Goal: Task Accomplishment & Management: Manage account settings

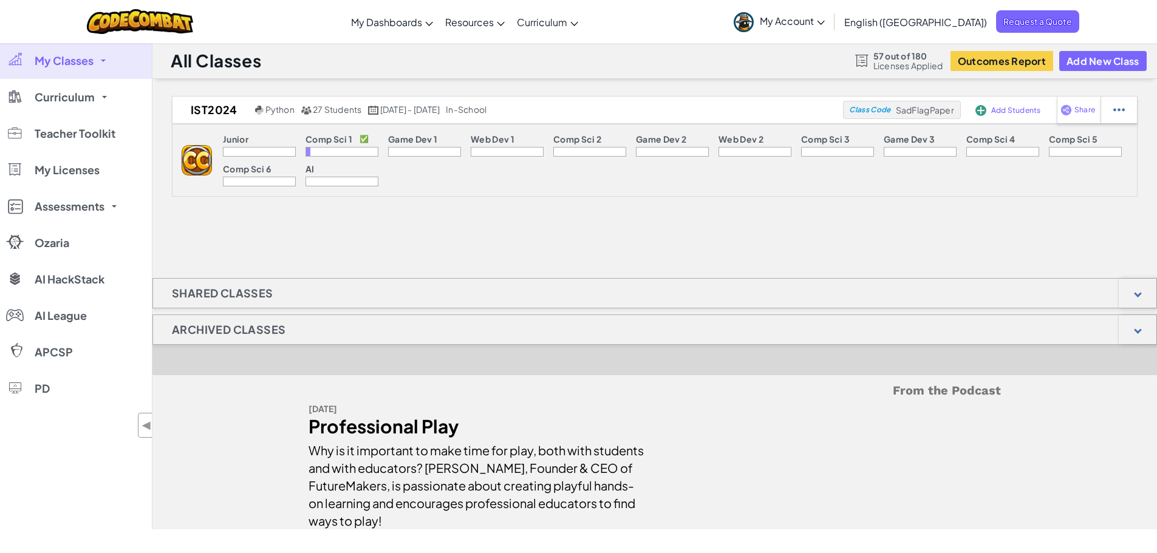
click at [405, 293] on div "Shared Classes" at bounding box center [654, 293] width 1005 height 30
click at [1121, 108] on img at bounding box center [1120, 109] width 12 height 11
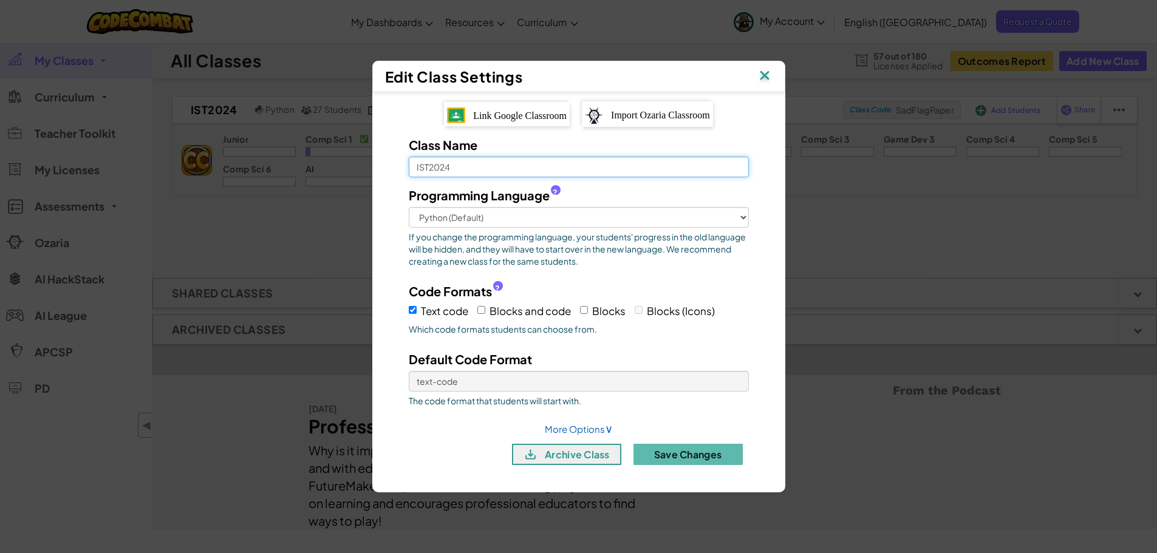
drag, startPoint x: 488, startPoint y: 171, endPoint x: 439, endPoint y: 170, distance: 49.2
click at [439, 170] on input "IST2024" at bounding box center [579, 167] width 340 height 21
type input "IST2025Fall"
click at [698, 450] on button "Save Changes" at bounding box center [688, 454] width 109 height 21
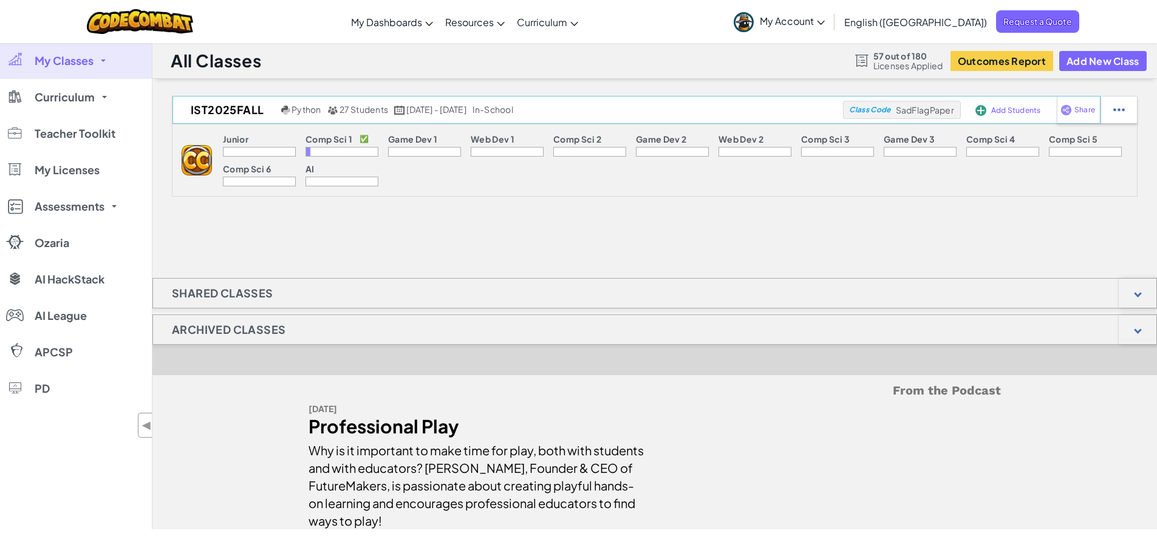
click at [906, 114] on span "SadFlagPaper" at bounding box center [925, 109] width 58 height 11
click at [1013, 112] on span "Add Students" at bounding box center [1016, 110] width 50 height 7
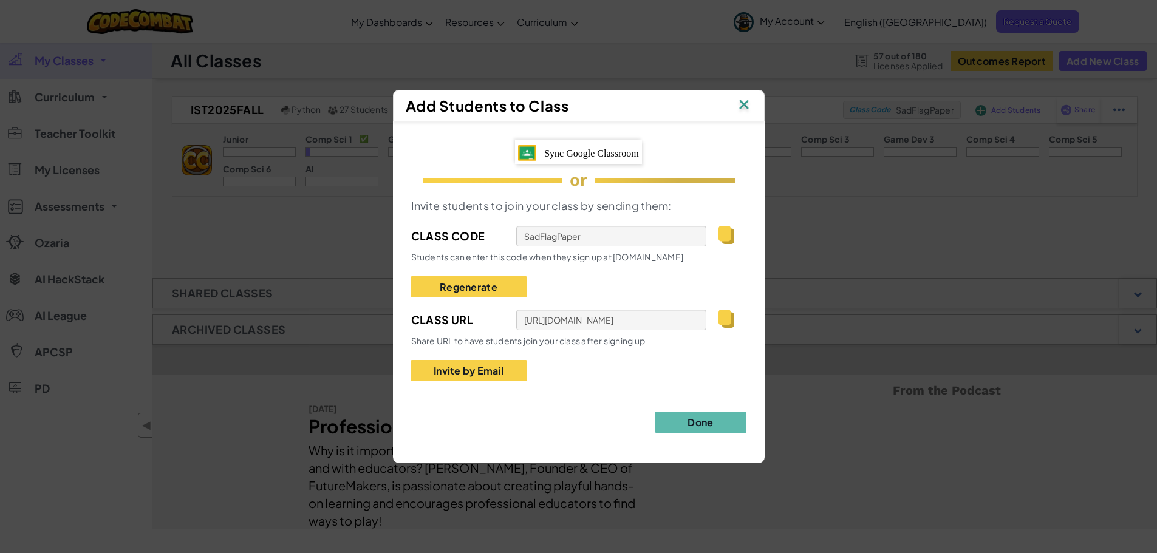
click at [582, 152] on span "Sync Google Classroom" at bounding box center [591, 153] width 95 height 10
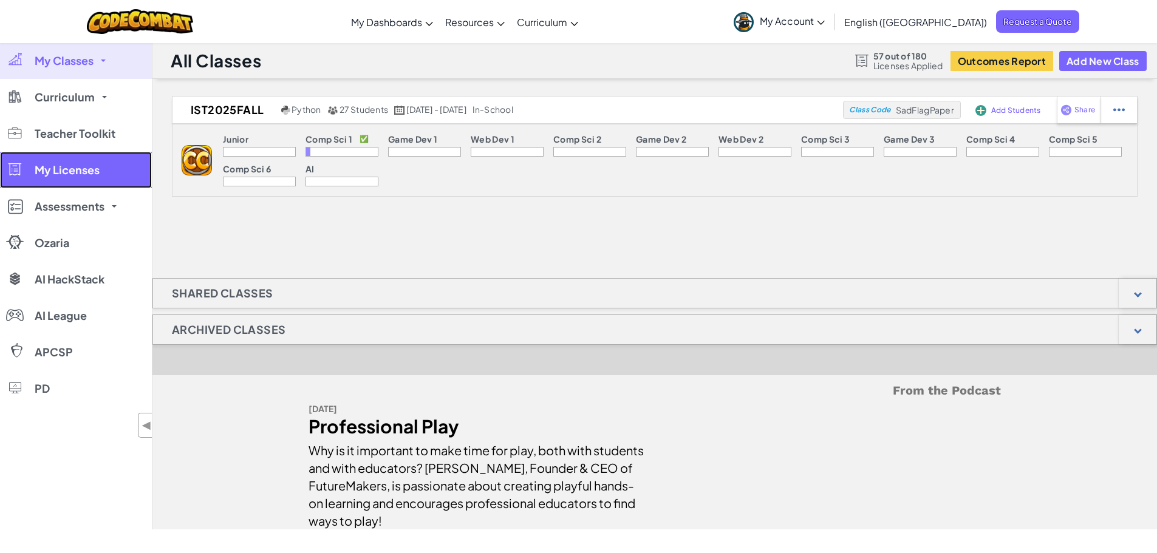
click at [88, 171] on span "My Licenses" at bounding box center [67, 170] width 65 height 11
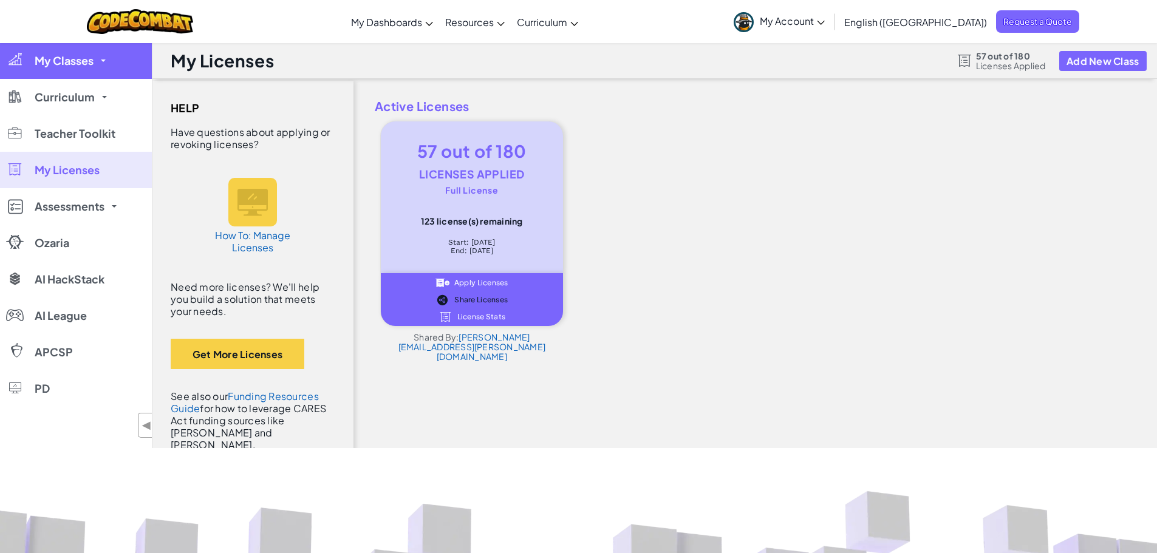
click at [89, 67] on link "My Classes" at bounding box center [76, 61] width 152 height 36
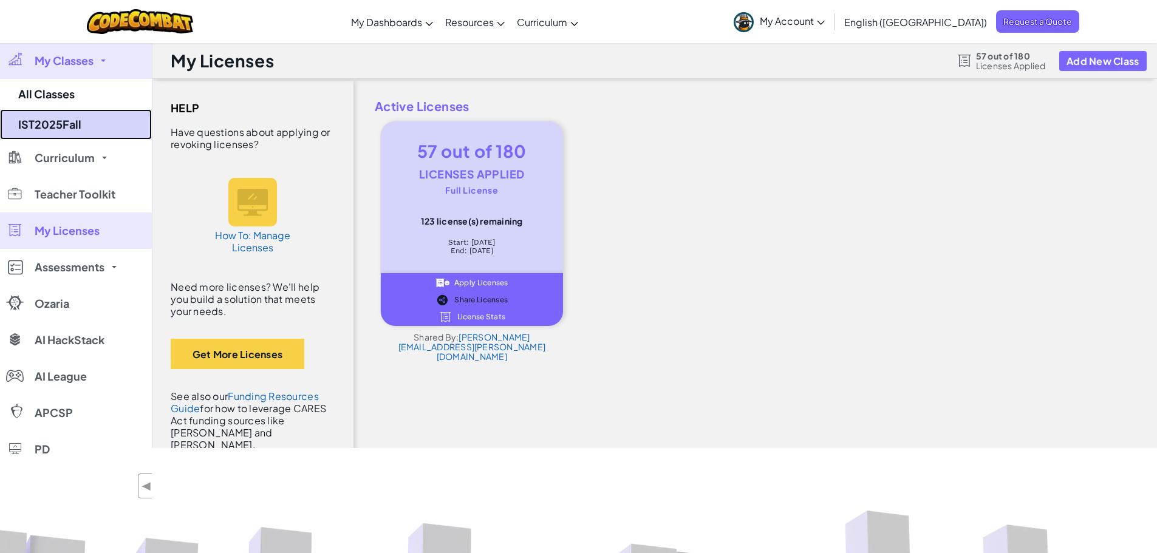
click at [81, 118] on link "IST2025Fall" at bounding box center [76, 124] width 152 height 30
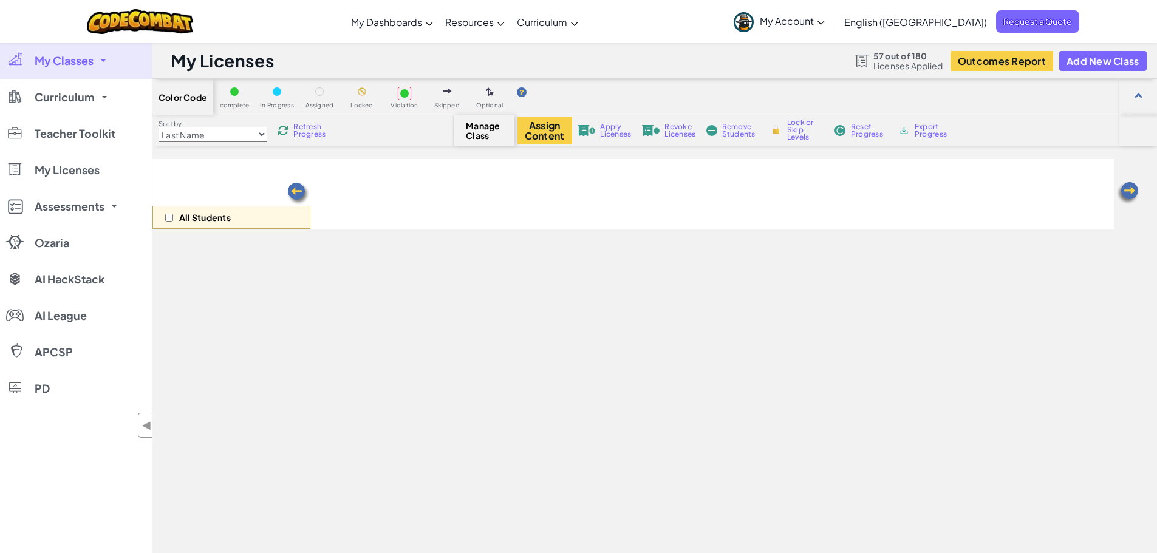
select select "560f1a9f22961295f9427742"
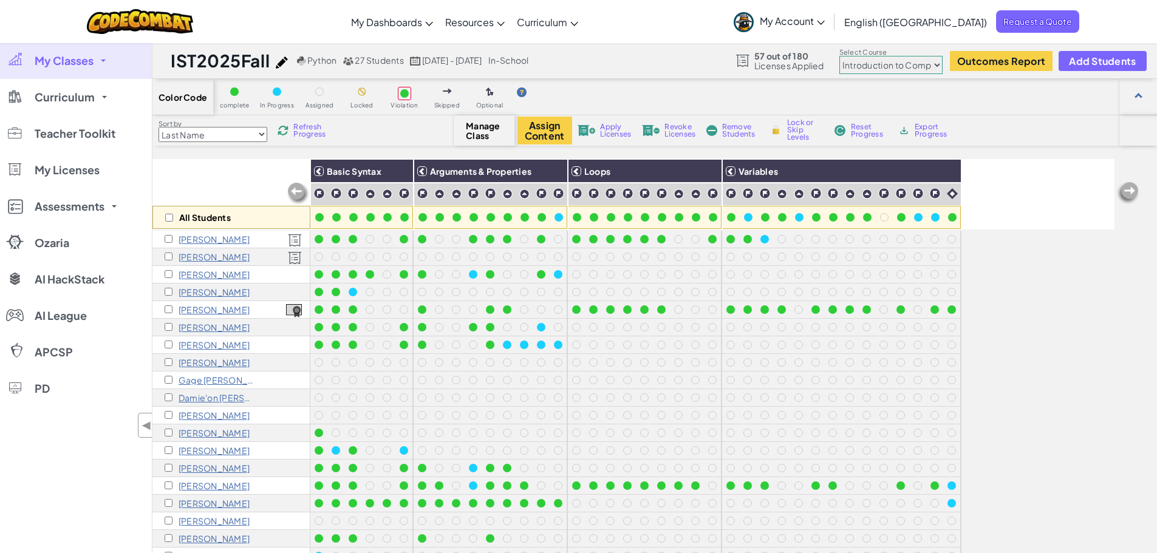
click at [910, 62] on select "Junior Introduction to Computer Science Game Development 1 Web Development 1 Co…" at bounding box center [891, 65] width 103 height 18
click at [1022, 112] on div "Color Code complete In Progress Assigned Locked Violation Skipped Optional" at bounding box center [654, 97] width 1005 height 36
click at [172, 214] on input "checkbox" at bounding box center [169, 218] width 8 height 8
checkbox input "true"
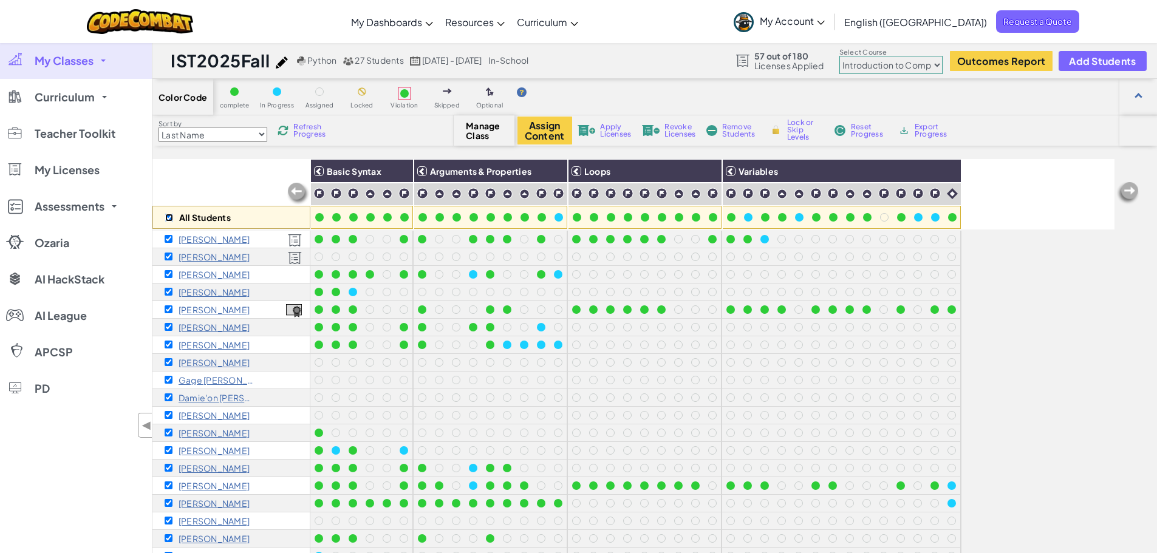
checkbox input "true"
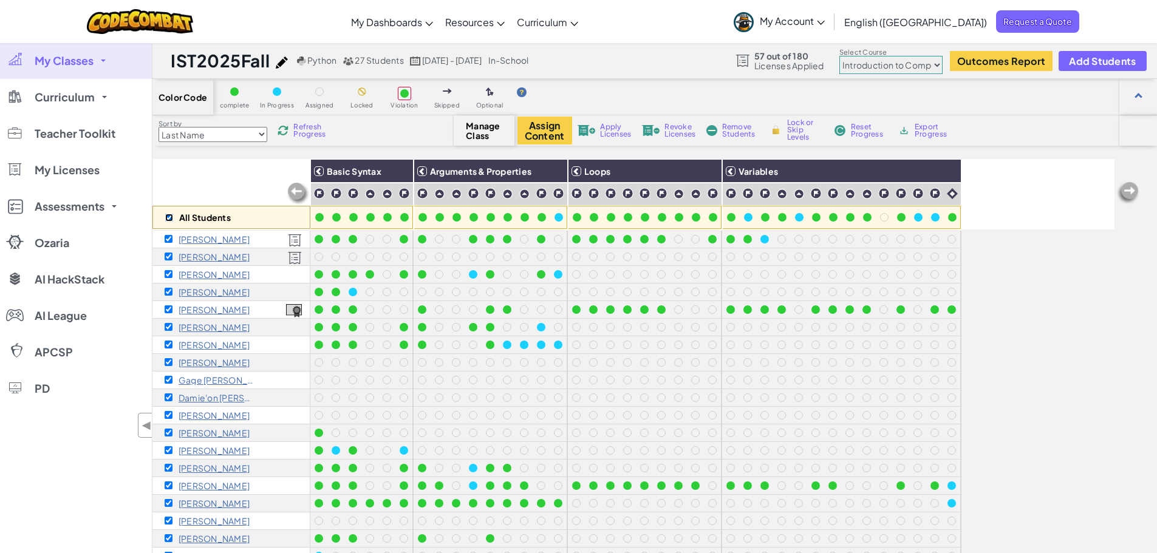
checkbox input "true"
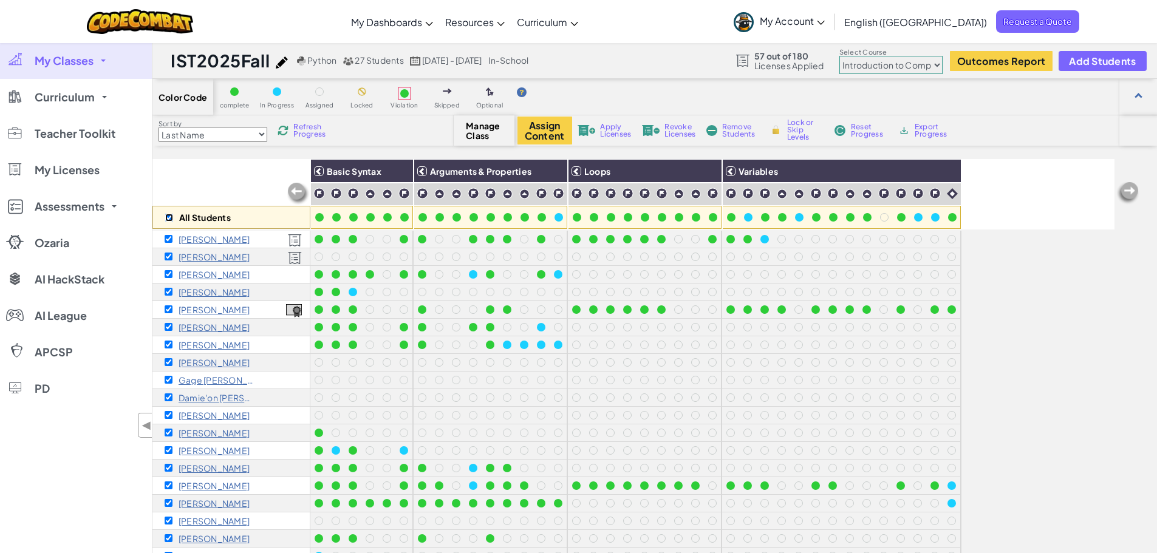
checkbox input "true"
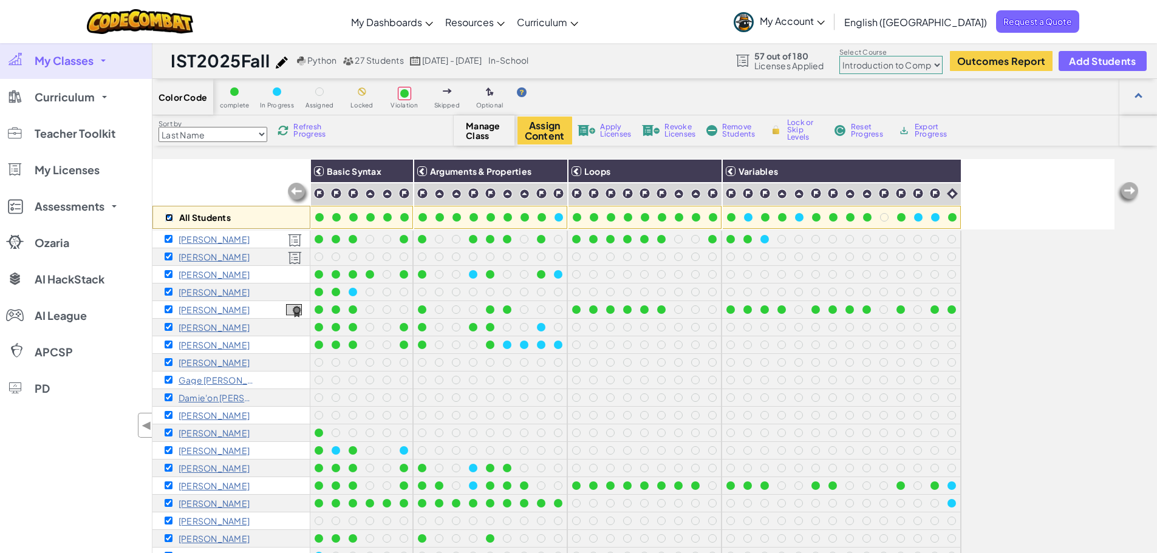
checkbox input "true"
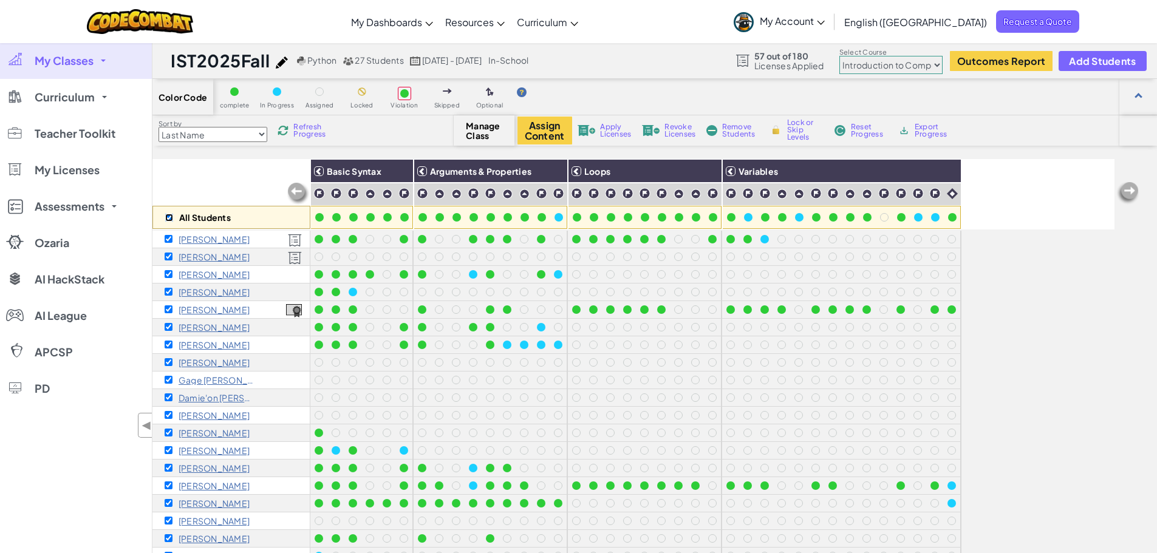
checkbox input "true"
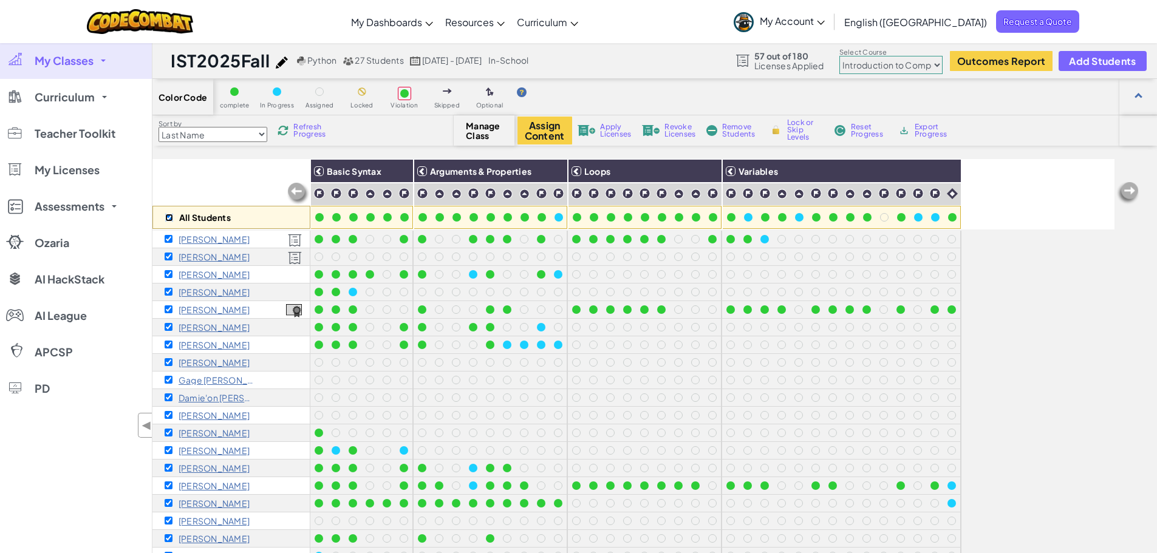
checkbox input "true"
click at [926, 64] on select "Junior Introduction to Computer Science Game Development 1 Web Development 1 Co…" at bounding box center [891, 65] width 103 height 18
click at [840, 56] on select "Junior Introduction to Computer Science Game Development 1 Web Development 1 Co…" at bounding box center [891, 65] width 103 height 18
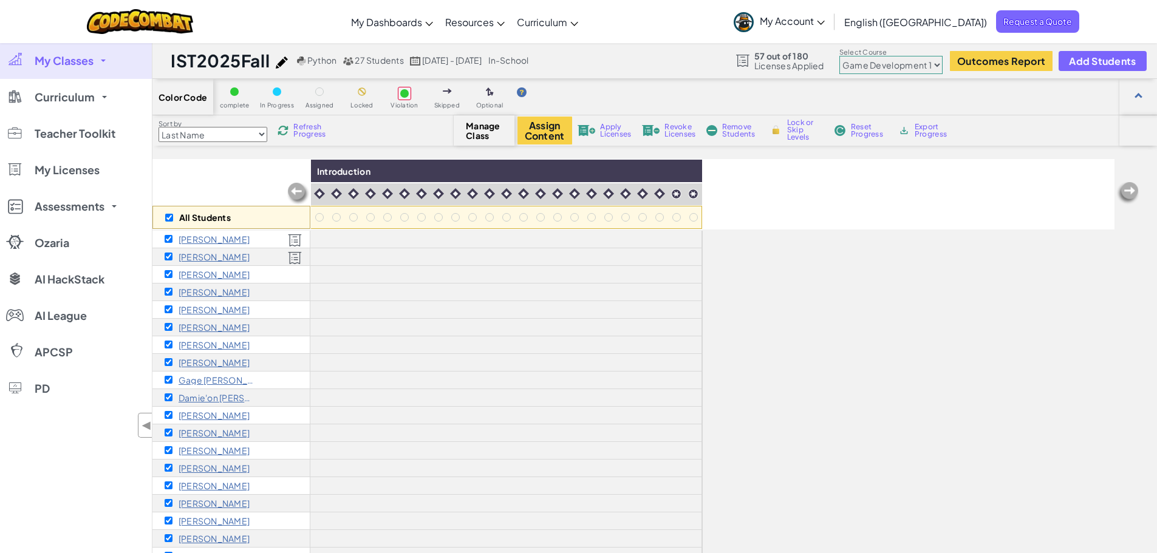
click at [922, 67] on select "Junior Introduction to Computer Science Game Development 1 Web Development 1 Co…" at bounding box center [891, 65] width 103 height 18
select select "5632661322961295f9428638"
click at [840, 56] on select "Junior Introduction to Computer Science Game Development 1 Web Development 1 Co…" at bounding box center [891, 65] width 103 height 18
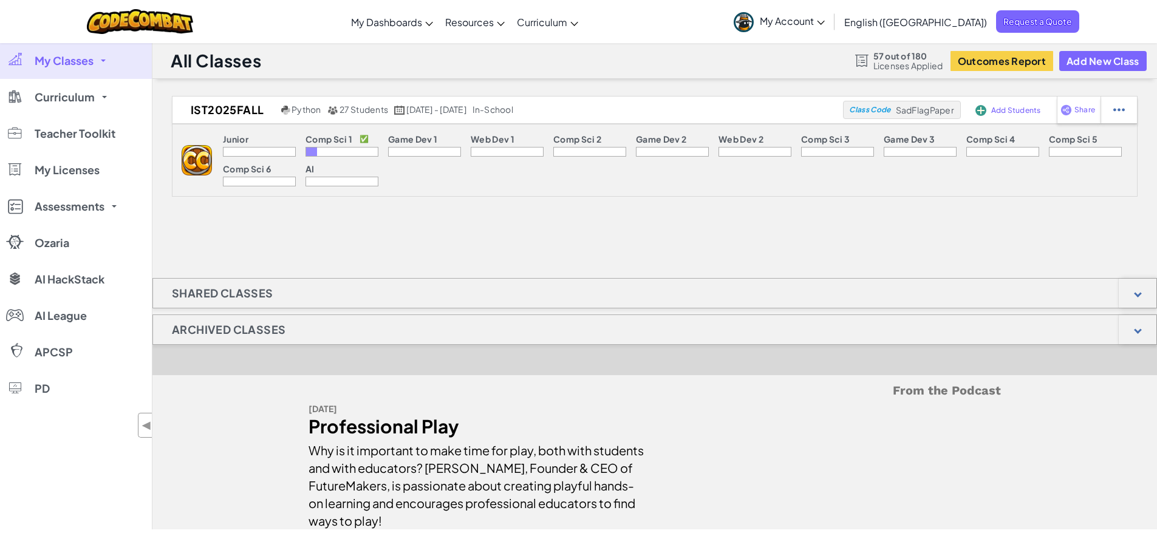
click at [437, 135] on p "Game Dev 1" at bounding box center [412, 139] width 49 height 10
click at [442, 144] on div "Game Dev 1" at bounding box center [424, 140] width 73 height 13
drag, startPoint x: 1117, startPoint y: 114, endPoint x: 1122, endPoint y: 120, distance: 7.3
click at [1122, 120] on div at bounding box center [1119, 110] width 36 height 27
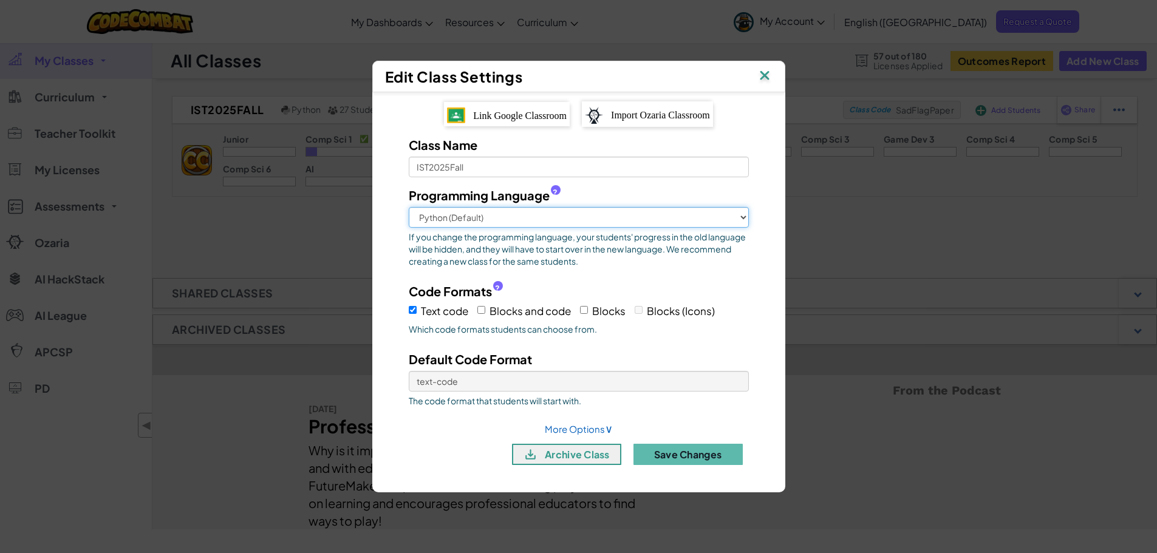
click at [727, 221] on select "Python (Default) JavaScript C++ [GEOGRAPHIC_DATA] (Experimental)" at bounding box center [579, 217] width 340 height 21
click at [747, 197] on label "Programming Language ?" at bounding box center [579, 195] width 340 height 18
click at [747, 207] on select "Python (Default) JavaScript C++ [GEOGRAPHIC_DATA] (Experimental)" at bounding box center [579, 217] width 340 height 21
click at [595, 433] on link "More Options ∨" at bounding box center [579, 429] width 68 height 12
select select "in-school"
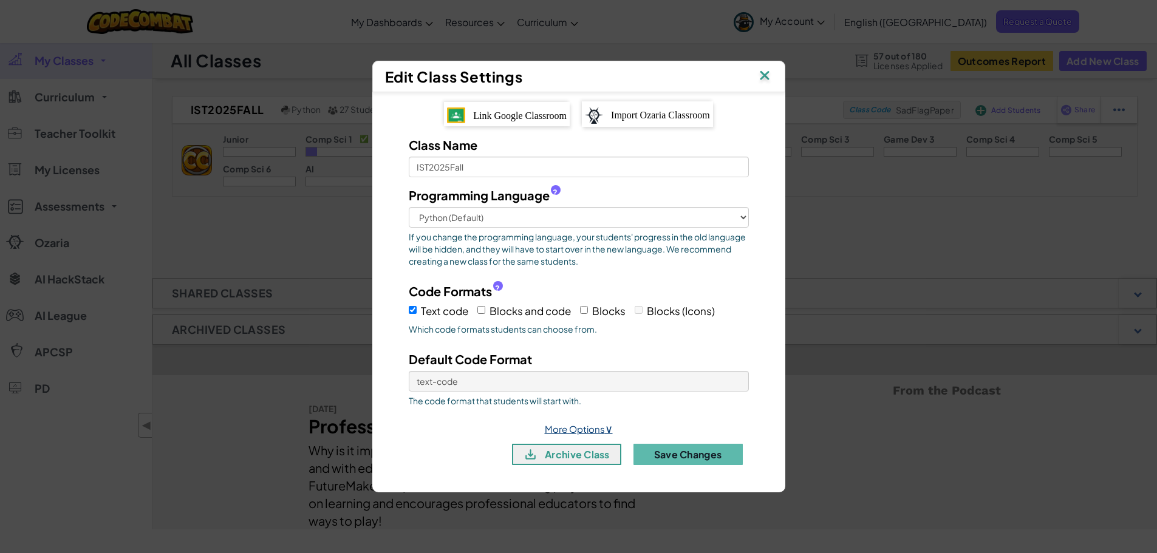
select select "5"
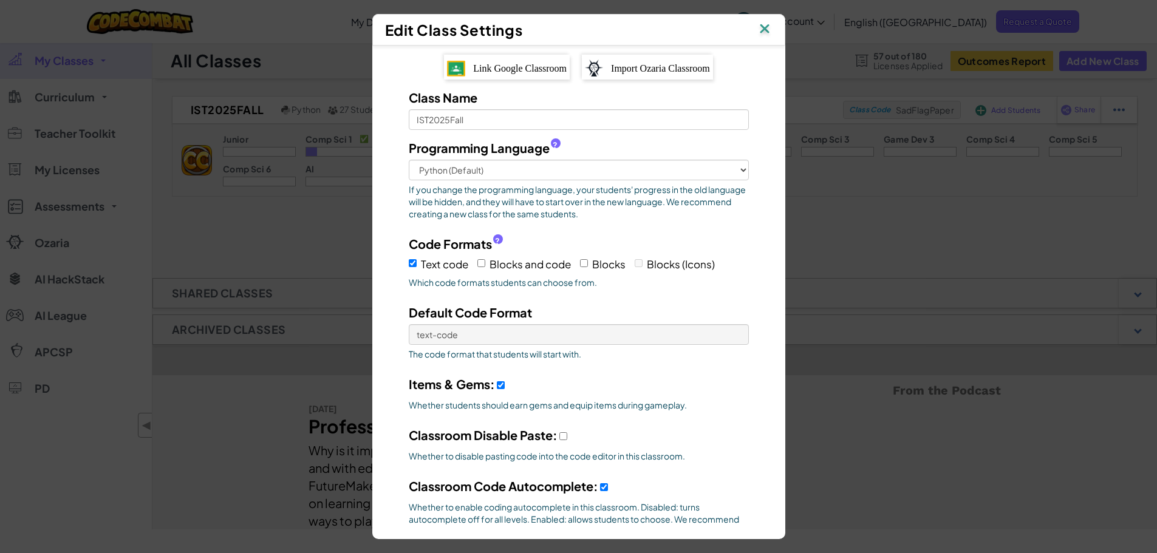
click at [771, 29] on img at bounding box center [765, 30] width 16 height 18
